Goal: Find specific page/section: Find specific page/section

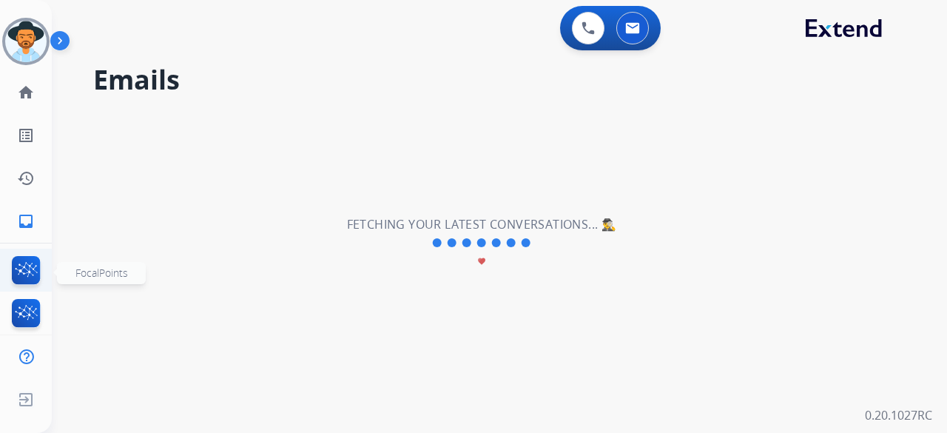
click at [27, 268] on img at bounding box center [26, 273] width 35 height 34
